Goal: Navigation & Orientation: Find specific page/section

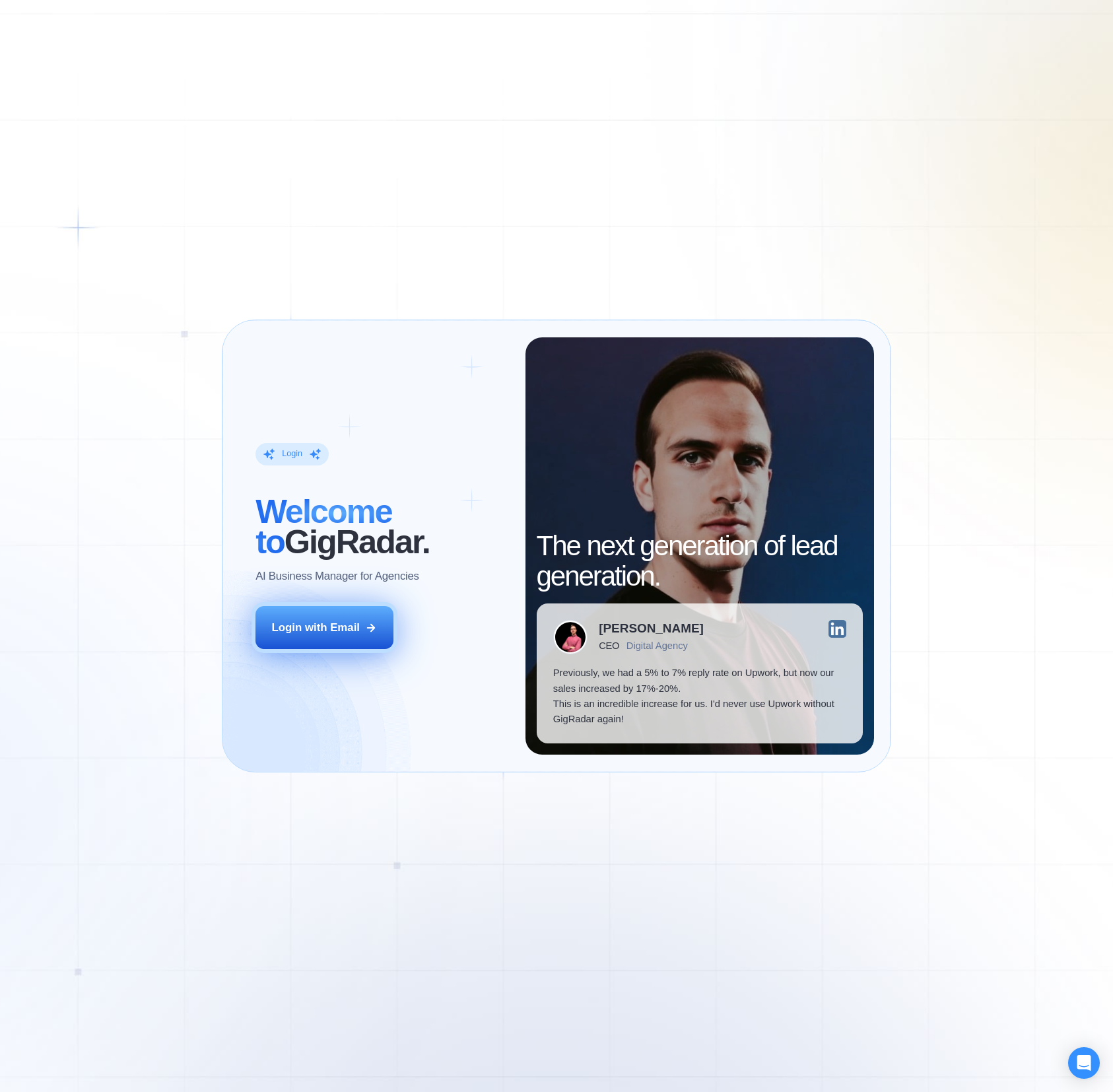
click at [299, 614] on button "Login with Email" at bounding box center [324, 628] width 138 height 43
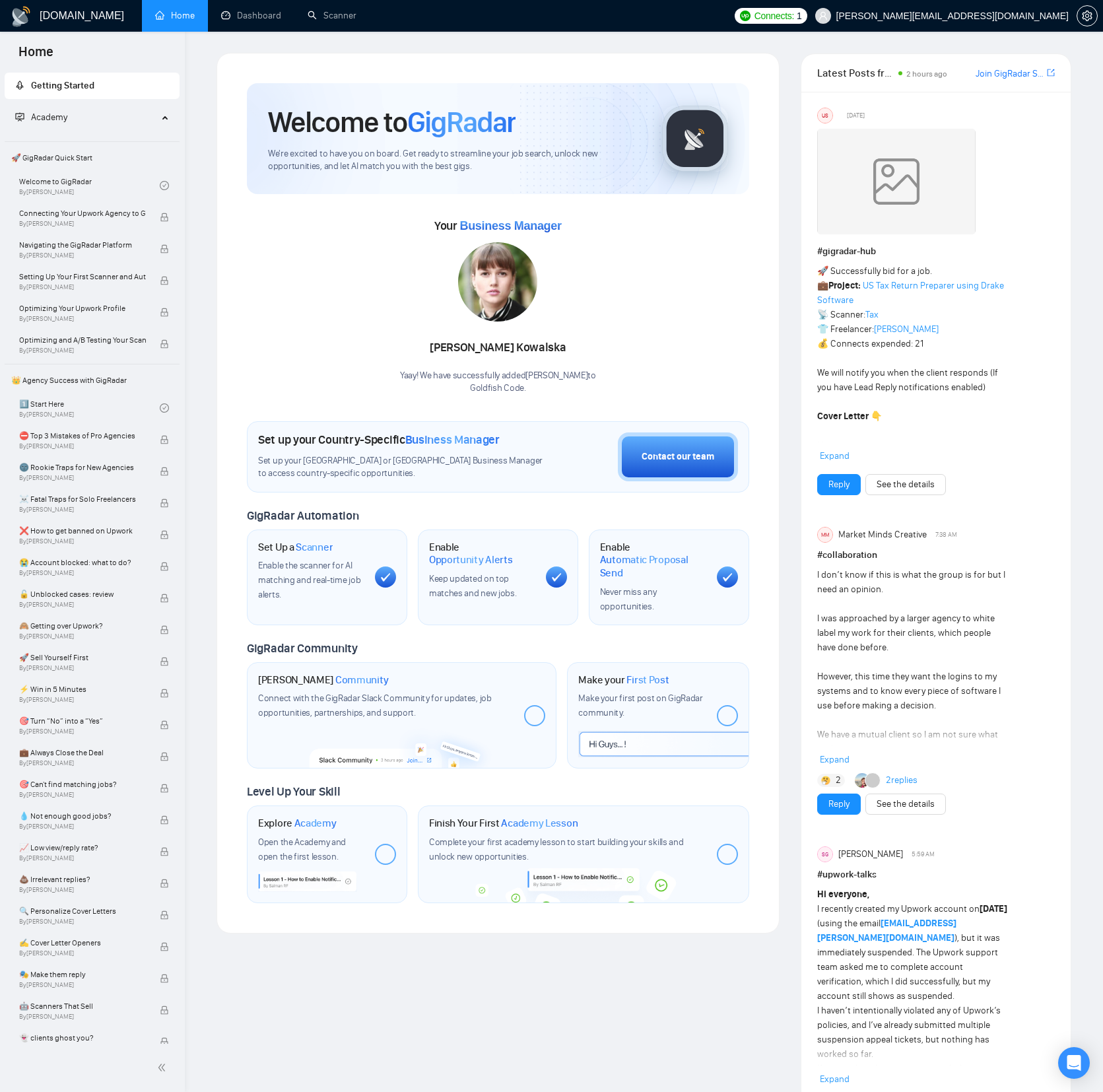
click at [737, 229] on div "Your Business Manager [PERSON_NAME] Yaay! We have successfully added [PERSON_NA…" at bounding box center [498, 304] width 503 height 179
click at [1089, 21] on icon "setting" at bounding box center [1086, 15] width 10 height 10
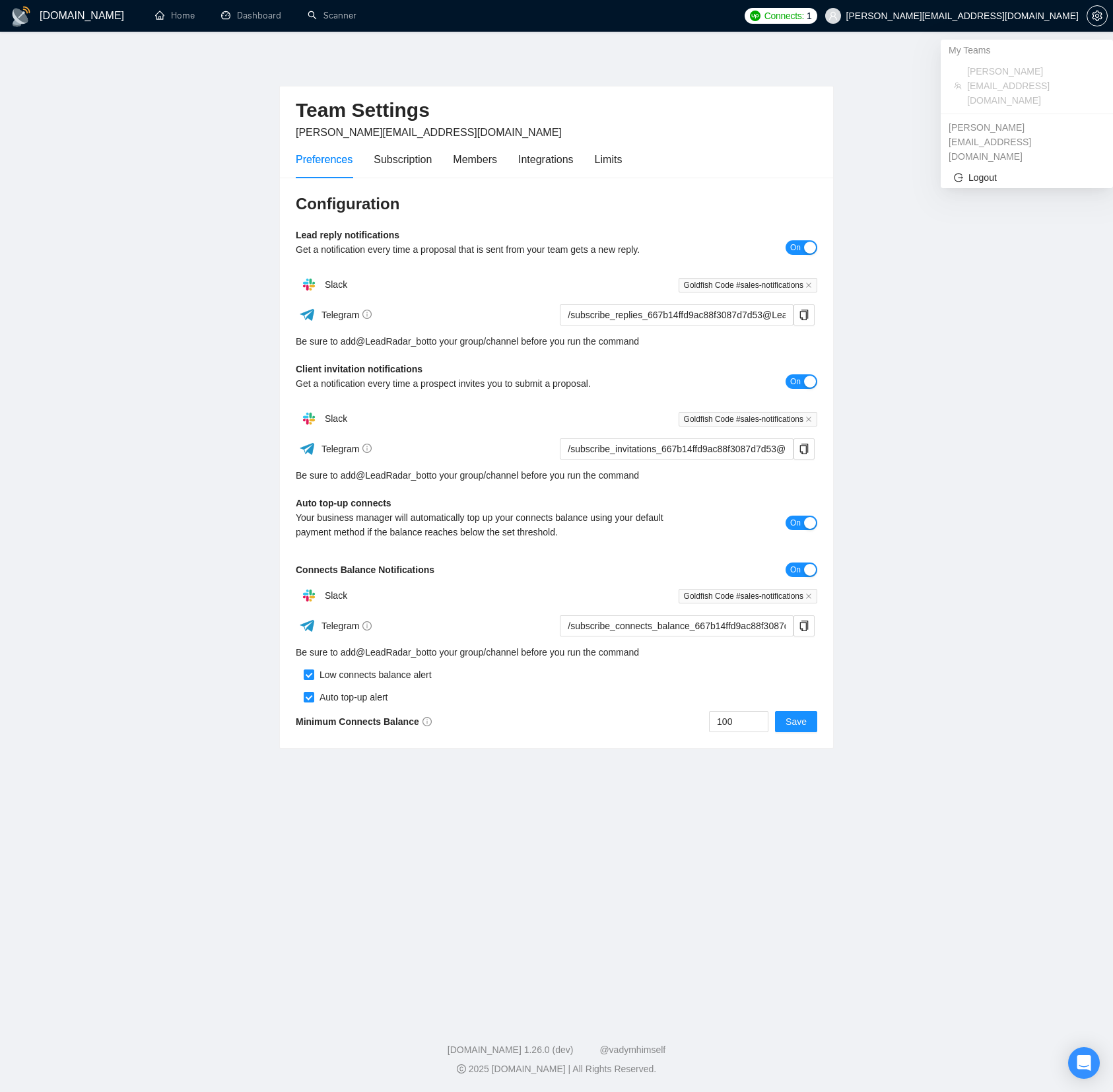
click at [1045, 16] on span "[PERSON_NAME][EMAIL_ADDRESS][DOMAIN_NAME]" at bounding box center [963, 16] width 232 height 0
click at [991, 70] on span "[PERSON_NAME][EMAIL_ADDRESS][DOMAIN_NAME]" at bounding box center [1033, 86] width 133 height 43
click at [839, 90] on main "Team Settings [PERSON_NAME][EMAIL_ADDRESS][DOMAIN_NAME] Preferences Subscriptio…" at bounding box center [556, 521] width 1071 height 937
click at [809, 83] on div "Team Settings [PERSON_NAME][EMAIL_ADDRESS][DOMAIN_NAME] Preferences Subscriptio…" at bounding box center [556, 400] width 555 height 695
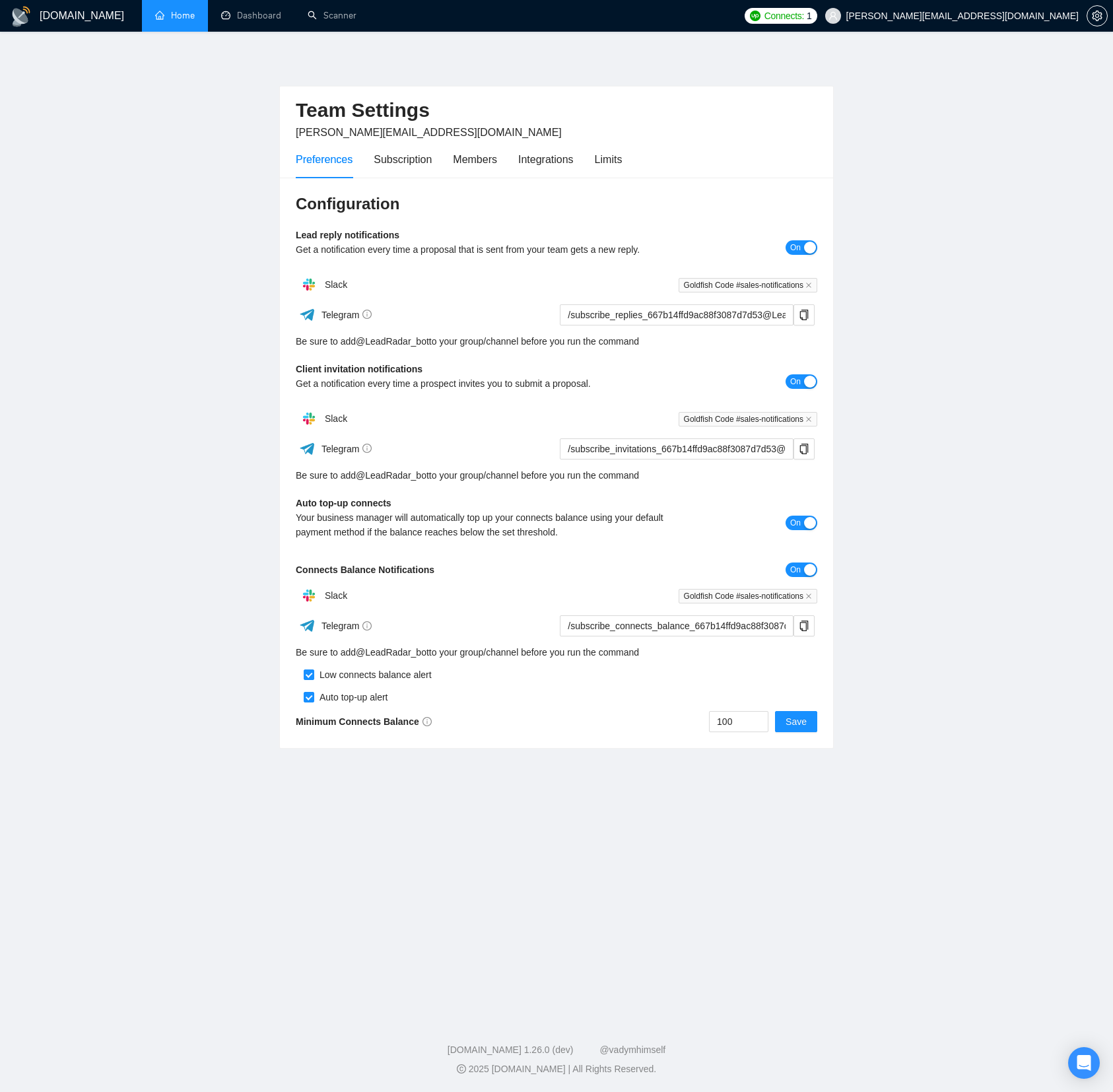
click at [161, 18] on link "Home" at bounding box center [175, 16] width 39 height 11
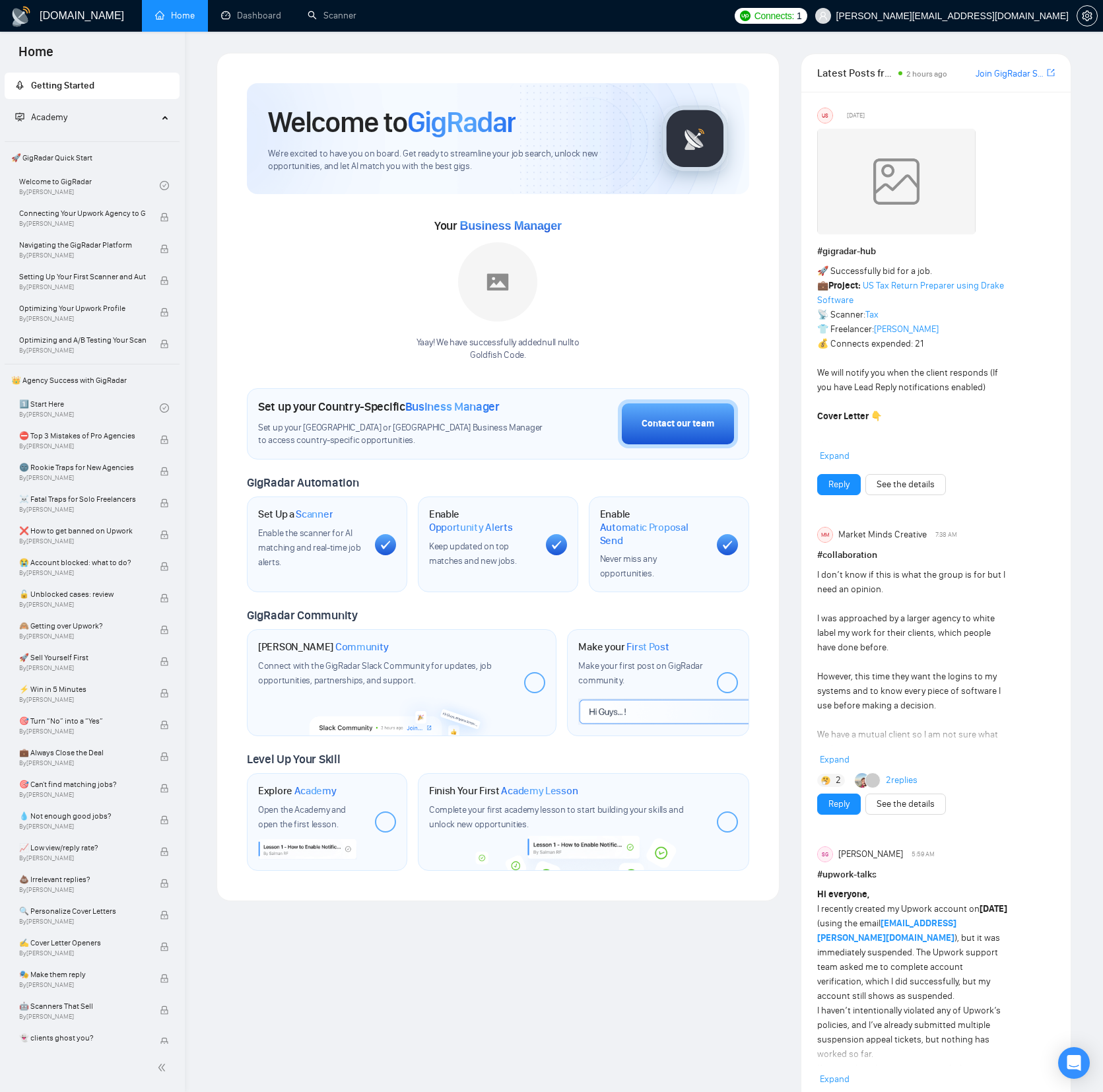
click at [254, 272] on div "Your Business Manager Yaay! We have successfully added null null to Goldfish Co…" at bounding box center [498, 289] width 503 height 147
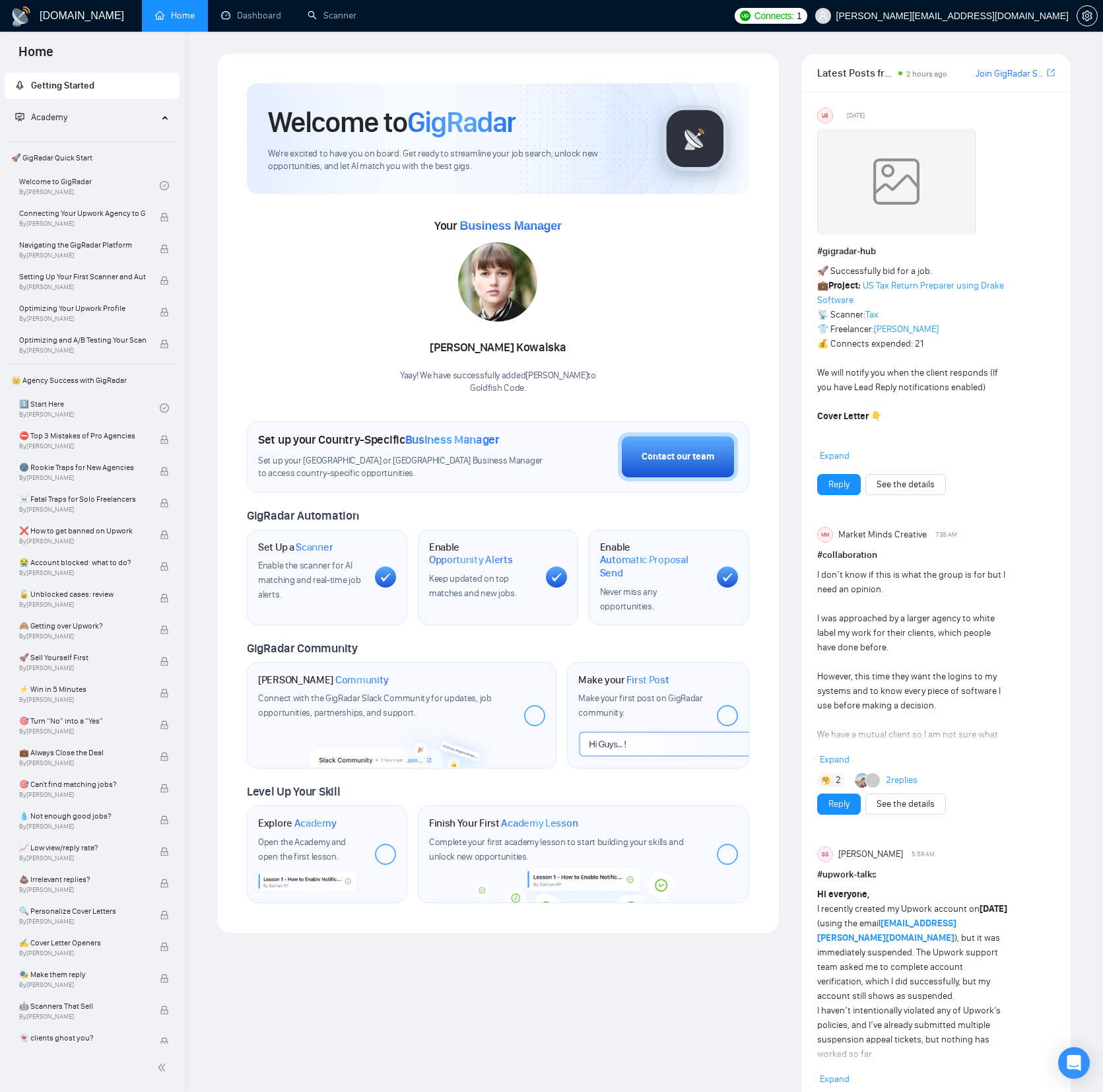
click at [727, 289] on div "Your Business Manager [PERSON_NAME] Yaay! We have successfully added [PERSON_NA…" at bounding box center [498, 304] width 503 height 179
click at [909, 486] on link "See the details" at bounding box center [906, 484] width 58 height 14
click at [339, 245] on div "Your Business Manager [PERSON_NAME] Yaay! We have successfully added [PERSON_NA…" at bounding box center [498, 304] width 503 height 179
click at [334, 232] on div "Your Business Manager [PERSON_NAME] Yaay! We have successfully added [PERSON_NA…" at bounding box center [498, 304] width 503 height 179
click at [794, 19] on span "Connects:" at bounding box center [774, 15] width 39 height 14
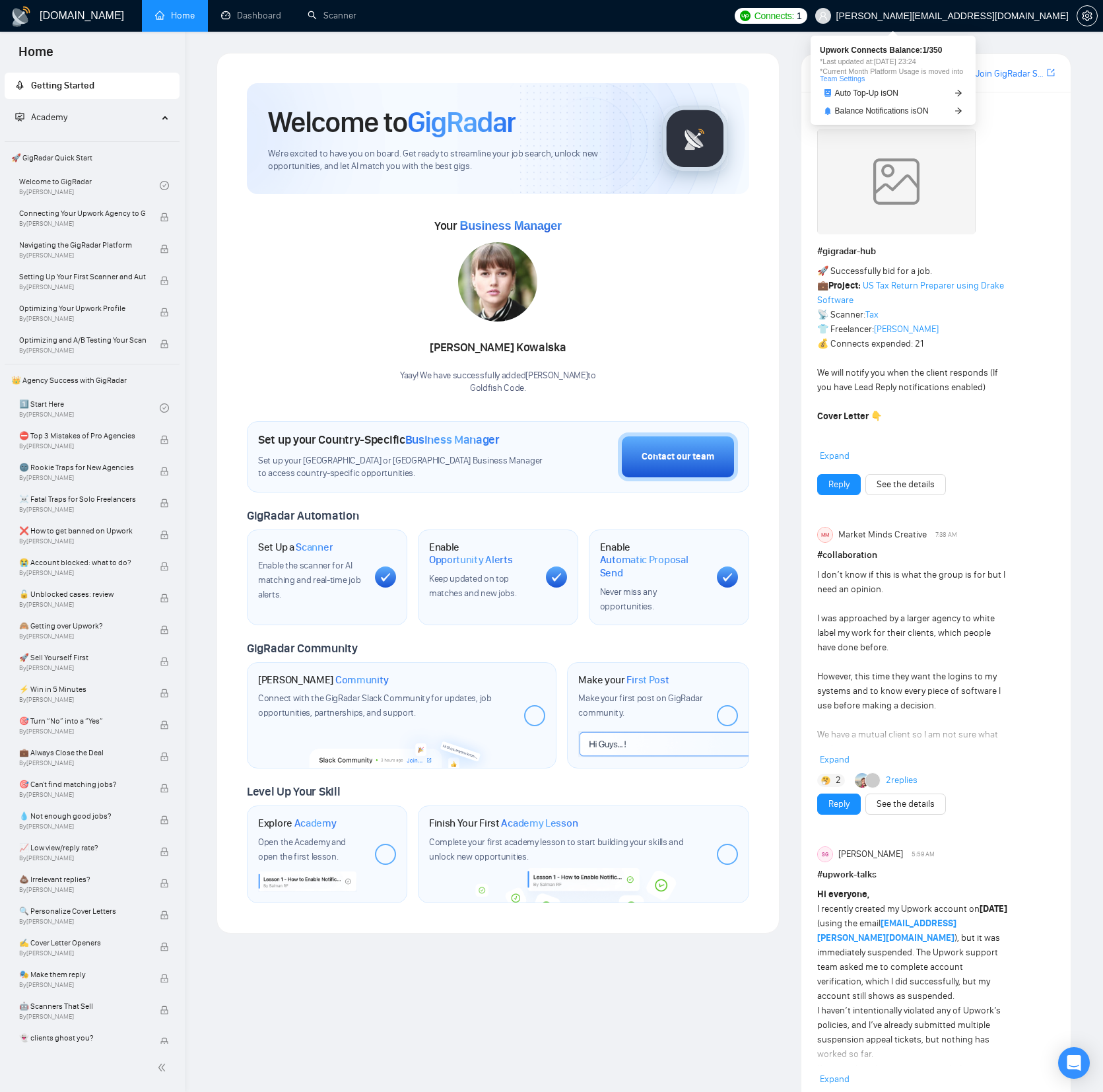
click at [864, 75] on link "Team Settings" at bounding box center [842, 78] width 45 height 8
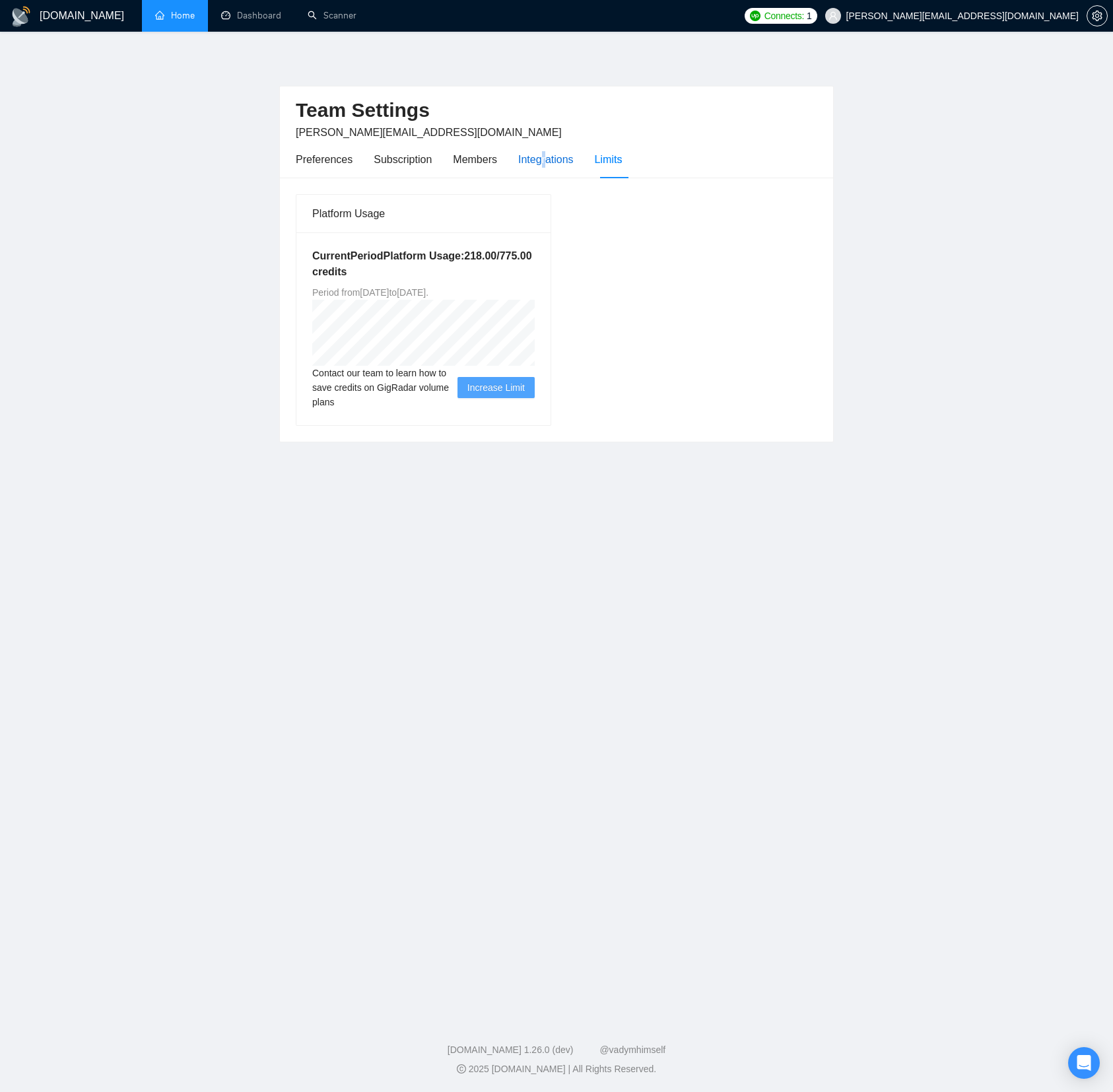
click at [548, 155] on div "Integrations" at bounding box center [545, 160] width 55 height 17
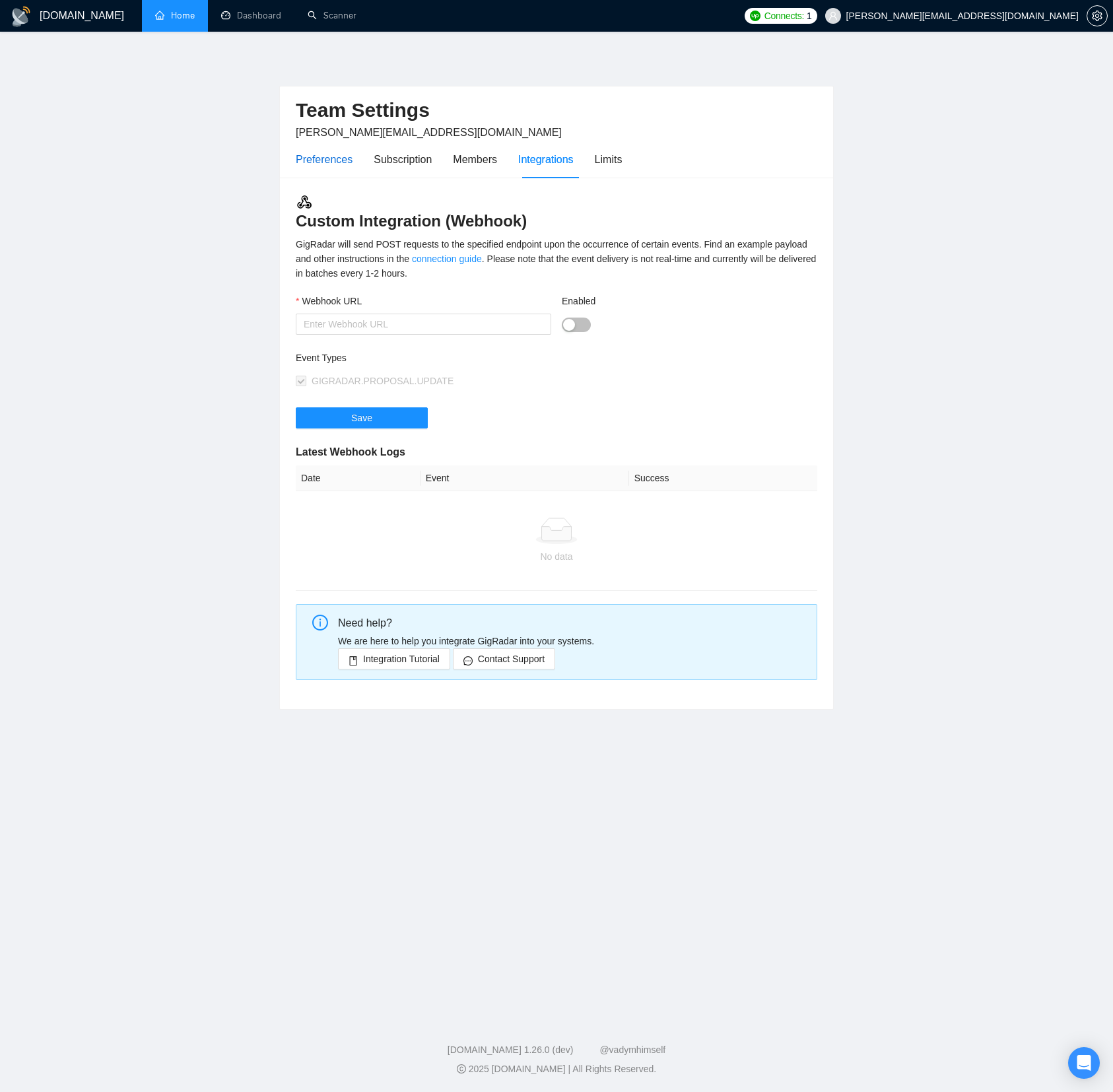
click at [321, 154] on div "Preferences" at bounding box center [324, 160] width 56 height 17
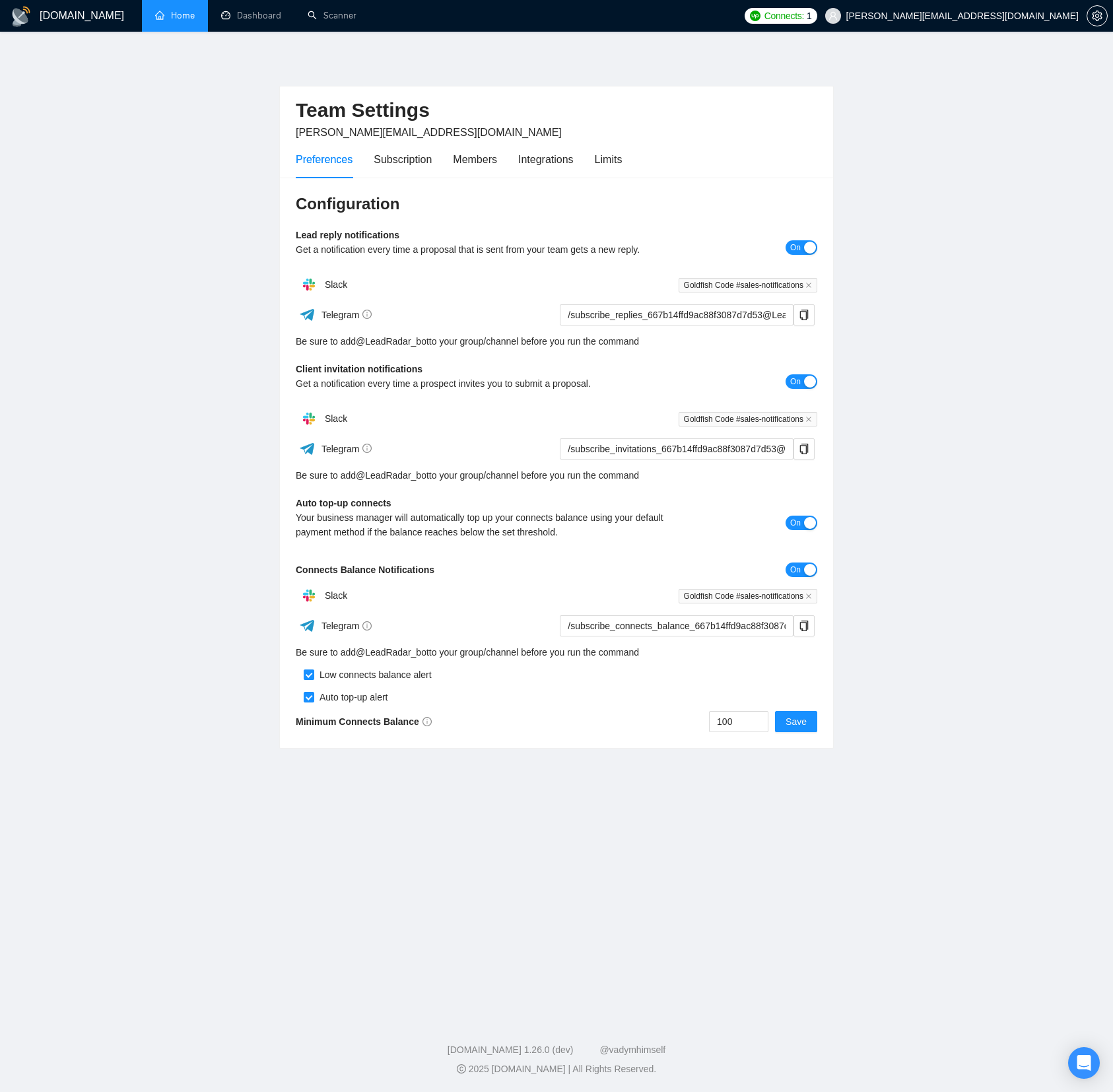
click at [72, 17] on h1 "[DOMAIN_NAME]" at bounding box center [82, 16] width 85 height 32
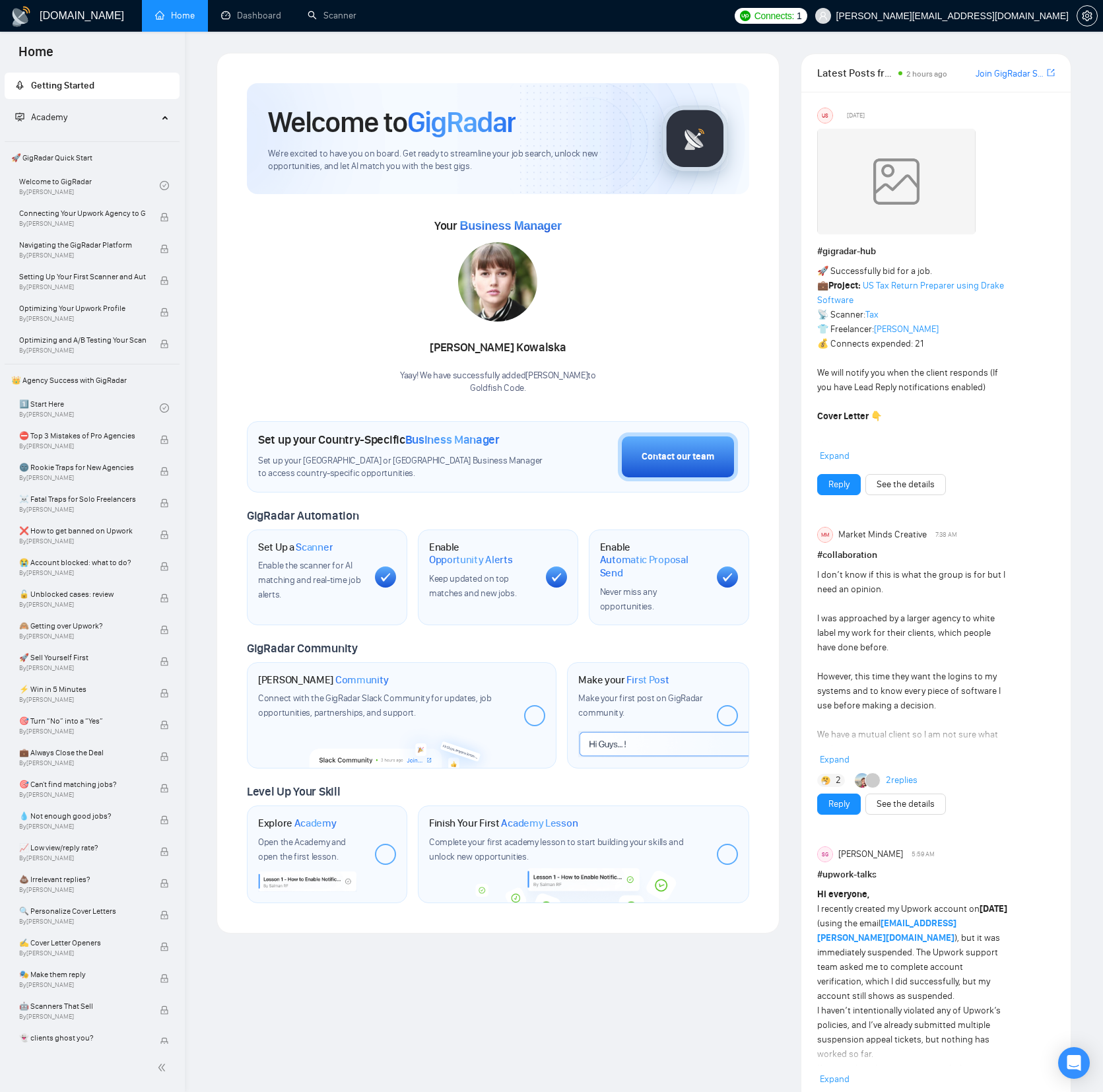
click at [480, 70] on div "Welcome to GigRadar We're excited to have you on board. Get ready to streamline…" at bounding box center [498, 493] width 534 height 851
click at [478, 70] on div "Welcome to GigRadar We're excited to have you on board. Get ready to streamline…" at bounding box center [498, 493] width 534 height 851
click at [475, 70] on div "Welcome to GigRadar We're excited to have you on board. Get ready to streamline…" at bounding box center [498, 493] width 534 height 851
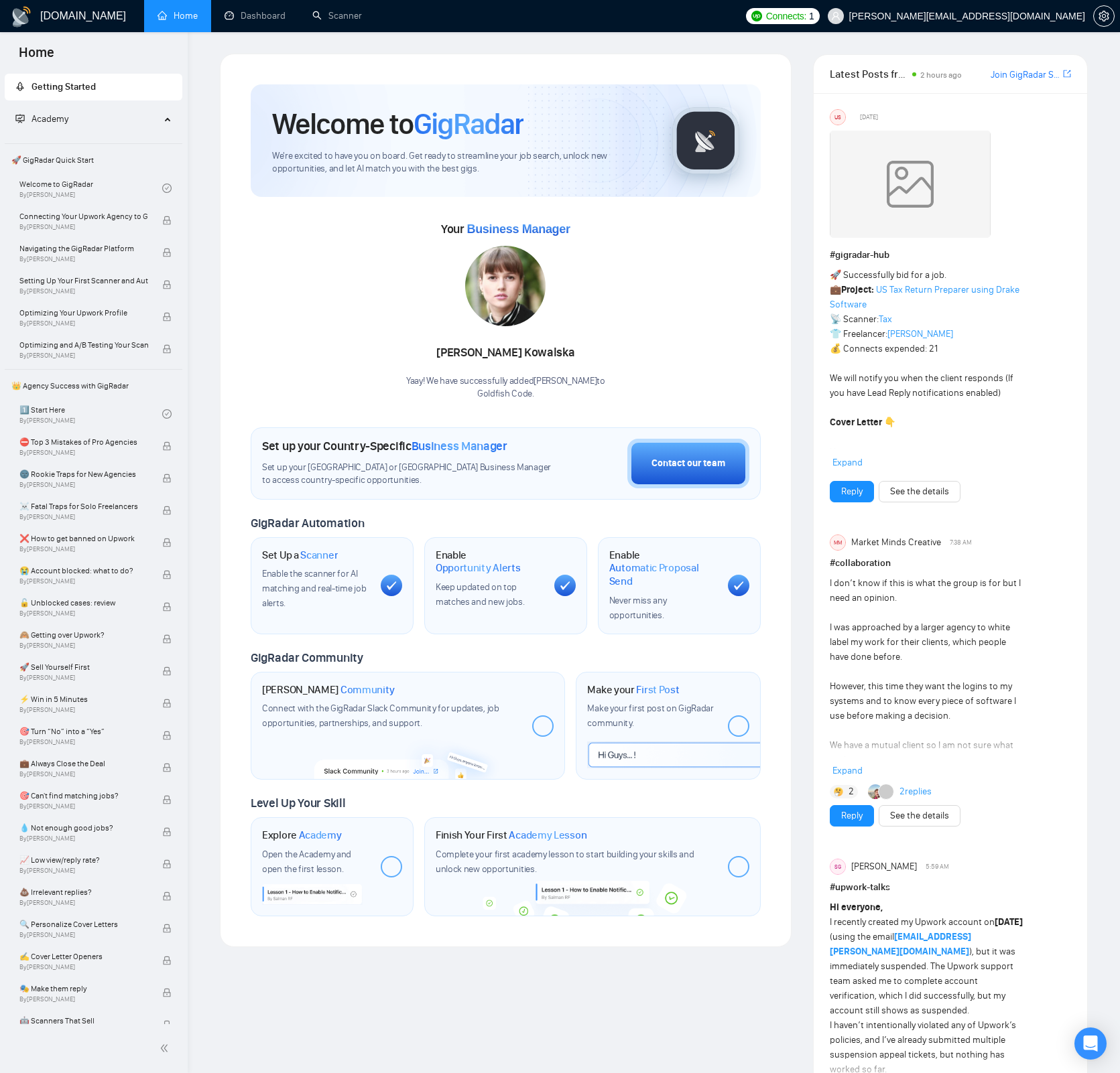
click at [736, 249] on div "Your Business Manager [PERSON_NAME] Yaay! We have successfully added [PERSON_NA…" at bounding box center [506, 309] width 510 height 182
click at [259, 10] on link "Dashboard" at bounding box center [255, 16] width 61 height 11
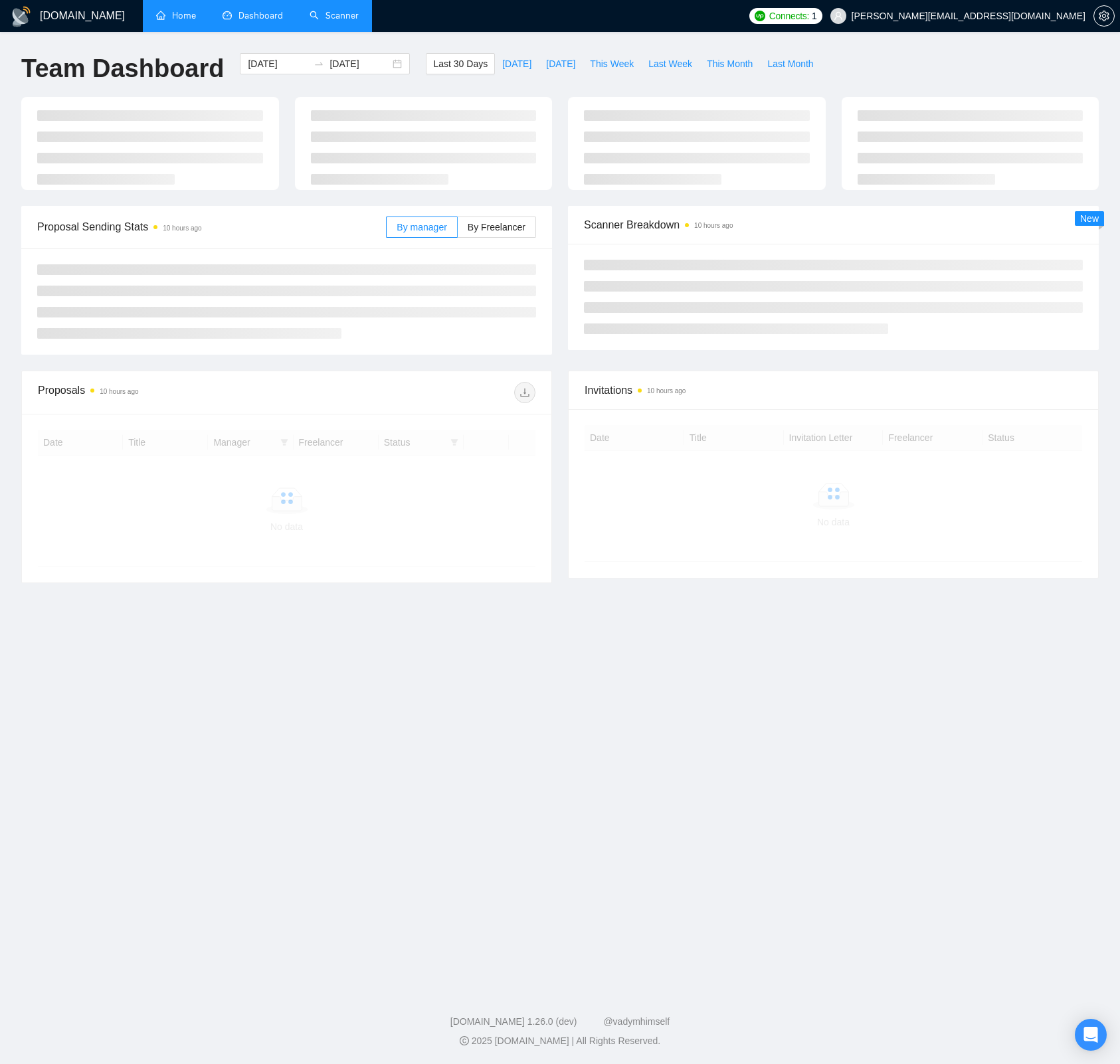
click at [332, 14] on link "Scanner" at bounding box center [334, 16] width 49 height 11
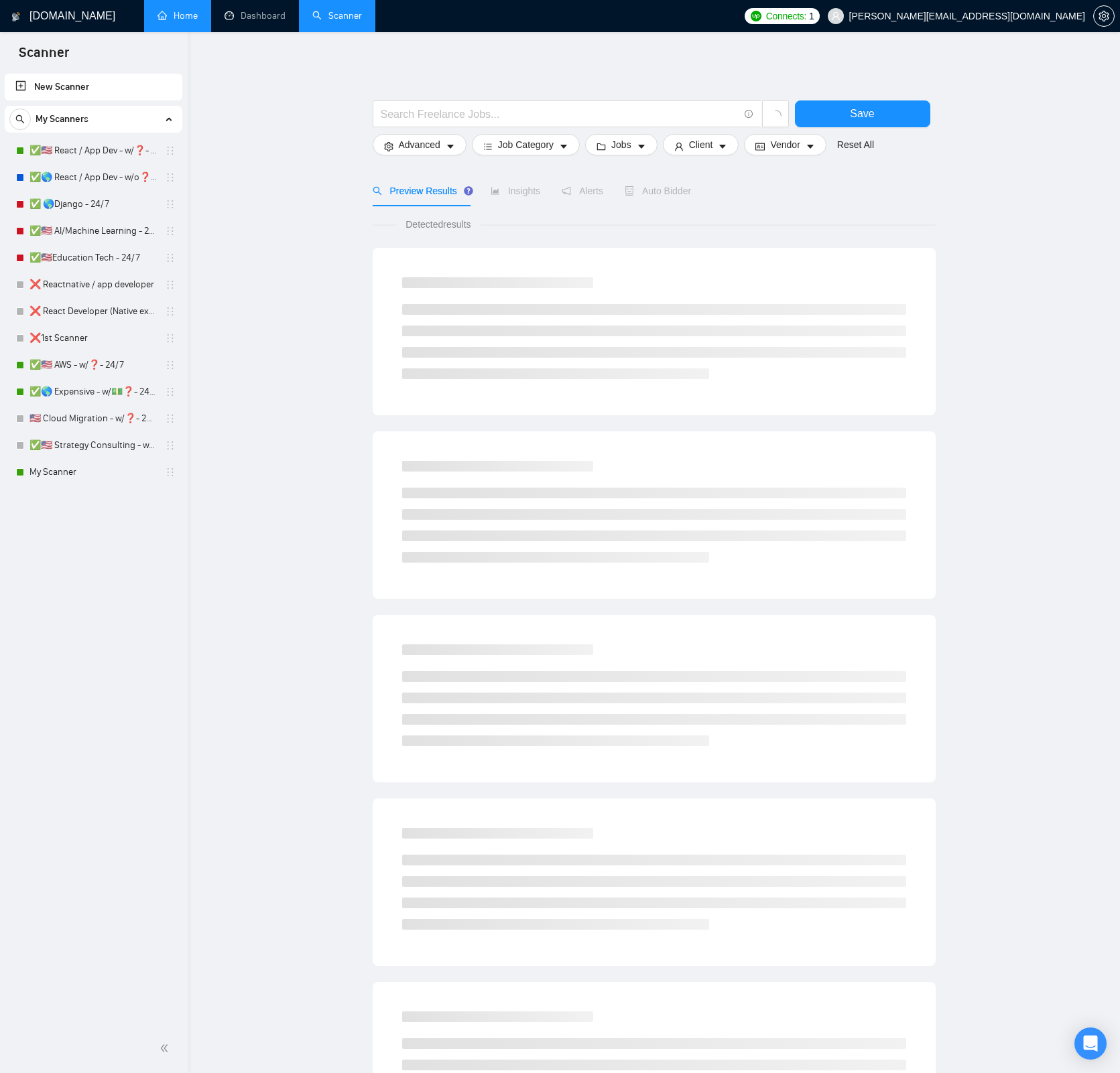
click at [280, 110] on main "Save Advanced Job Category Jobs Client Vendor Reset All Preview Results Insight…" at bounding box center [653, 601] width 889 height 1096
click at [298, 114] on main "Save Advanced Job Category Jobs Client Vendor Reset All Preview Results Insight…" at bounding box center [653, 601] width 889 height 1096
click at [183, 16] on link "Home" at bounding box center [177, 16] width 40 height 11
